Goal: Information Seeking & Learning: Learn about a topic

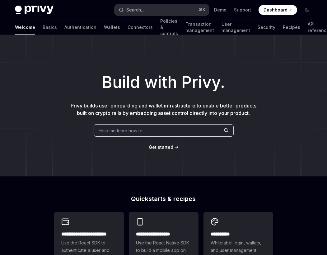
click at [144, 12] on div "Search..." at bounding box center [134, 9] width 17 height 7
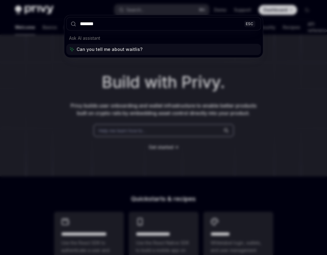
type input "********"
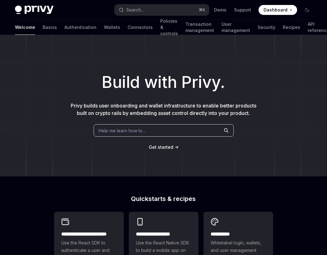
type textarea "*"
